Goal: Information Seeking & Learning: Learn about a topic

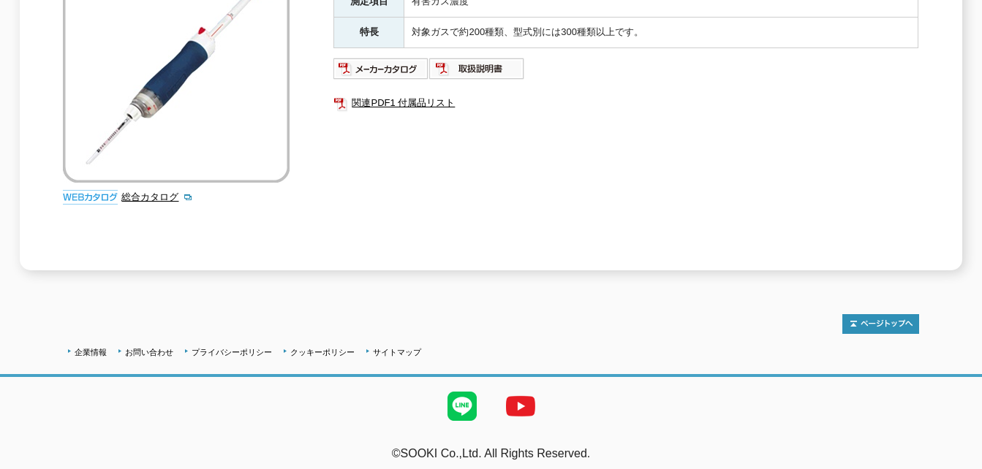
scroll to position [97, 0]
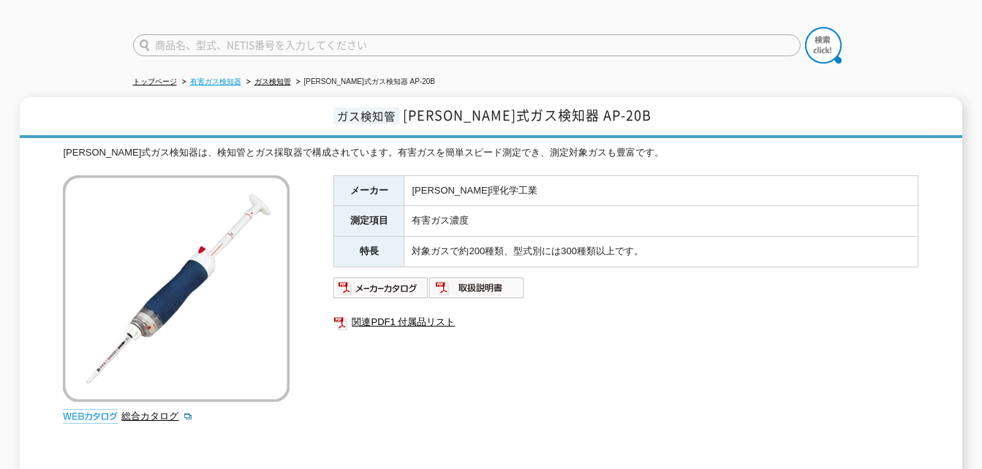
click at [220, 77] on link "有害ガス検知器" at bounding box center [215, 81] width 51 height 8
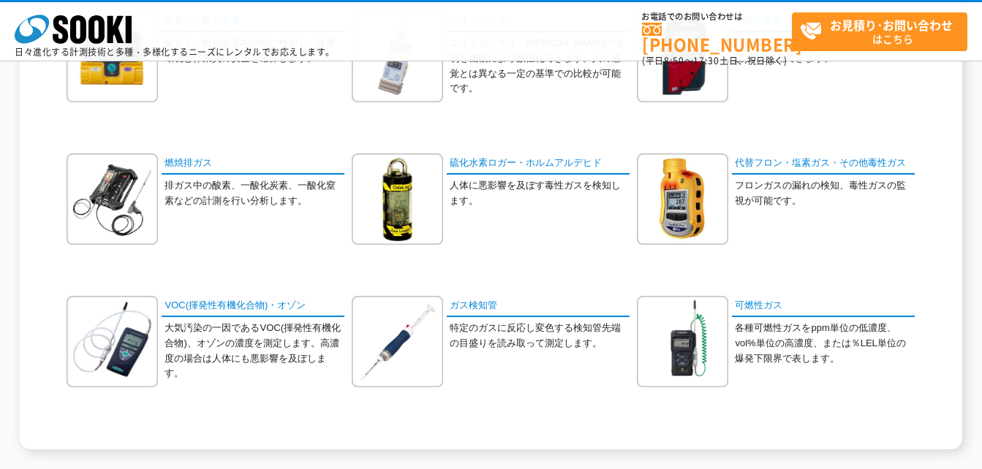
scroll to position [512, 0]
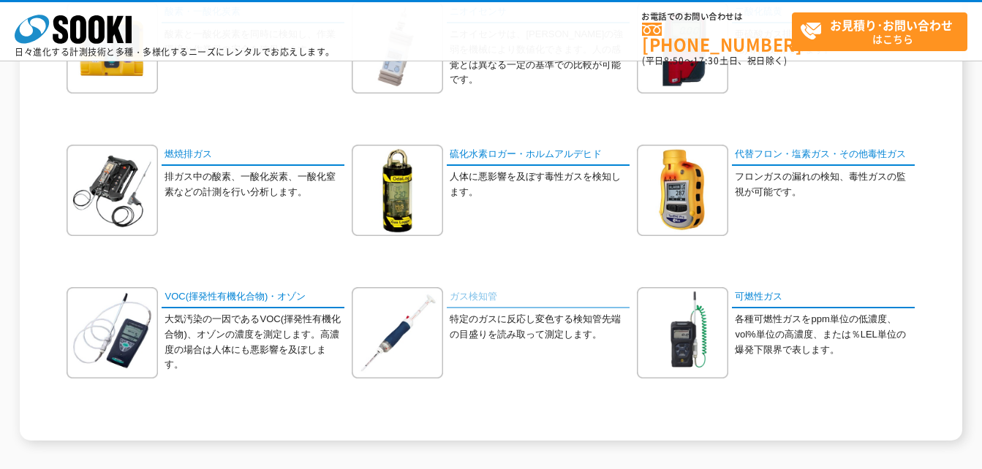
click at [473, 303] on link "ガス検知管" at bounding box center [538, 297] width 183 height 21
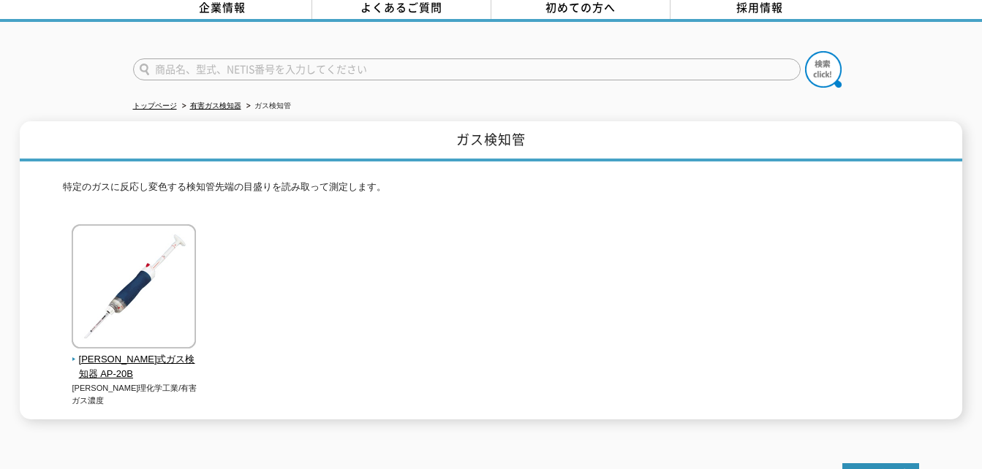
scroll to position [73, 0]
click at [174, 352] on span "[PERSON_NAME]式ガス検知器 AP-20B" at bounding box center [134, 367] width 125 height 31
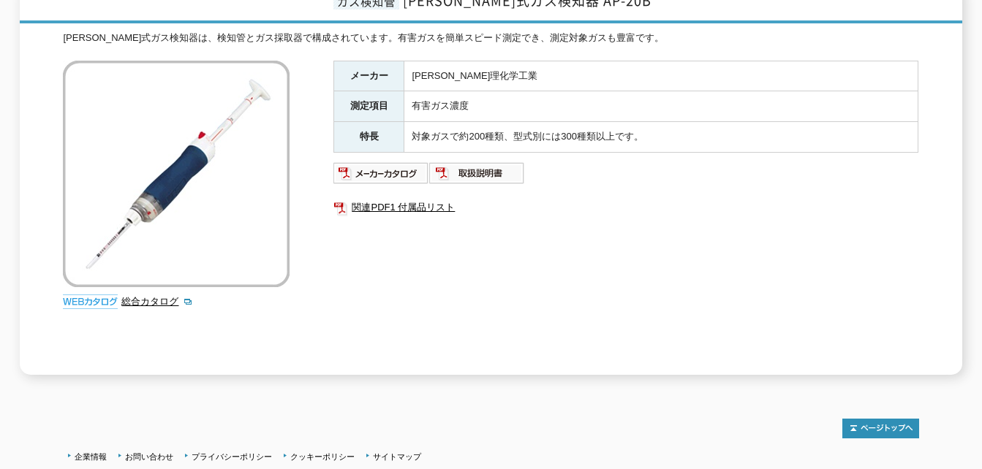
scroll to position [73, 0]
